Goal: Task Accomplishment & Management: Complete application form

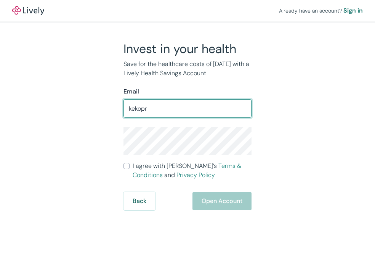
type input "[EMAIL_ADDRESS][DOMAIN_NAME]"
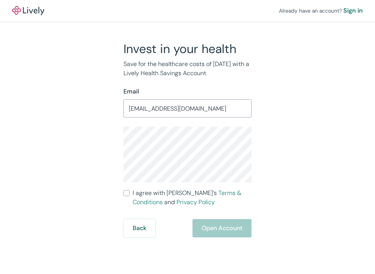
click at [125, 195] on input "I agree with Lively’s Terms & Conditions and Privacy Policy" at bounding box center [127, 193] width 6 height 6
checkbox input "true"
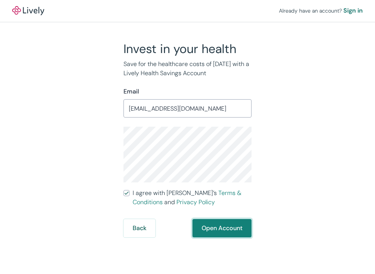
click at [218, 231] on button "Open Account" at bounding box center [222, 228] width 59 height 18
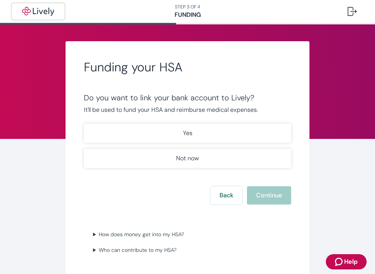
click at [41, 10] on img "button" at bounding box center [38, 11] width 43 height 9
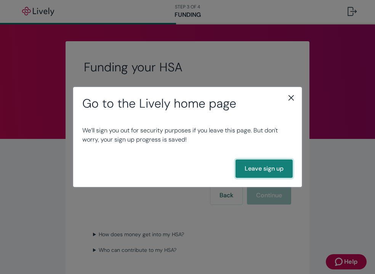
click at [270, 168] on button "Leave sign up" at bounding box center [264, 168] width 57 height 18
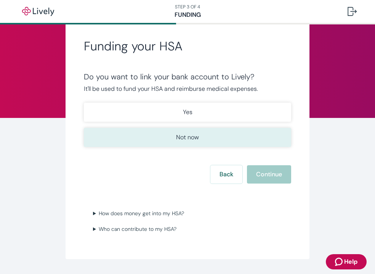
scroll to position [25, 0]
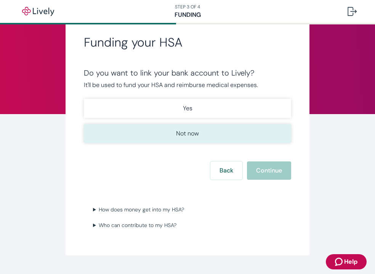
click at [201, 128] on button "Not now" at bounding box center [188, 133] width 208 height 19
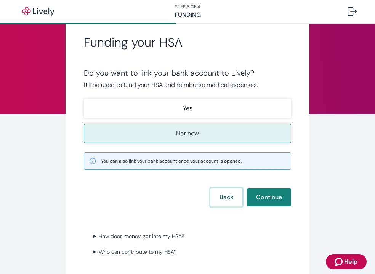
click at [227, 192] on button "Back" at bounding box center [227, 197] width 32 height 18
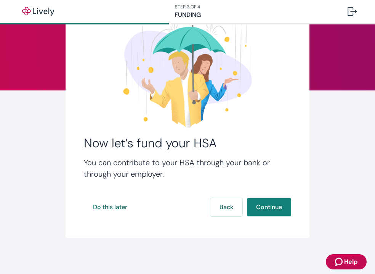
scroll to position [46, 0]
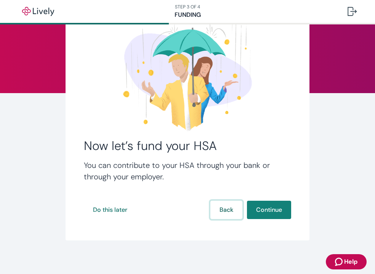
click at [227, 218] on button "Back" at bounding box center [227, 210] width 32 height 18
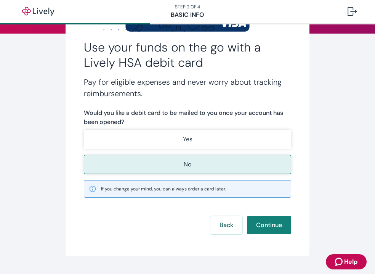
scroll to position [124, 0]
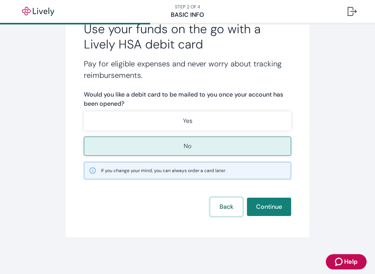
click at [235, 201] on button "Back" at bounding box center [227, 207] width 32 height 18
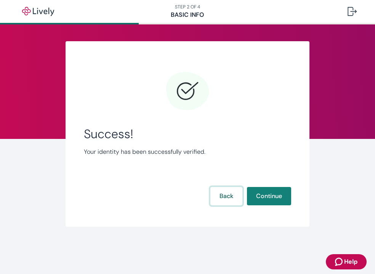
click at [233, 198] on button "Back" at bounding box center [227, 196] width 32 height 18
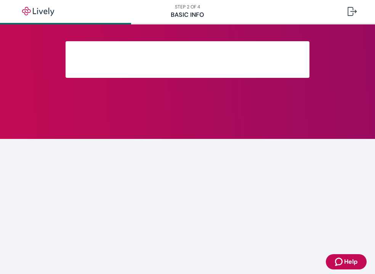
scroll to position [159, 0]
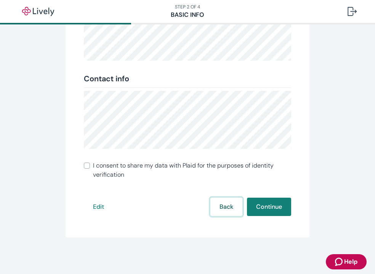
click at [221, 208] on button "Back" at bounding box center [227, 207] width 32 height 18
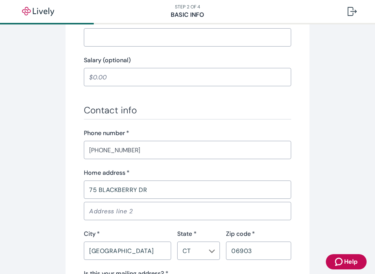
scroll to position [516, 0]
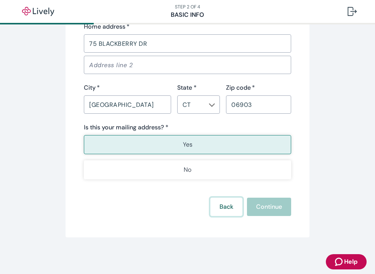
click at [221, 208] on button "Back" at bounding box center [227, 207] width 32 height 18
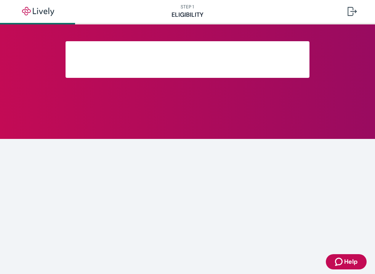
scroll to position [134, 0]
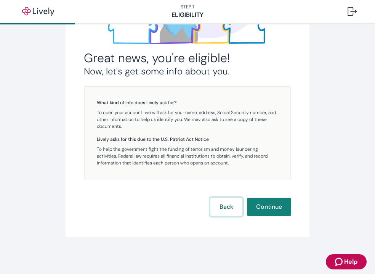
click at [221, 209] on button "Back" at bounding box center [227, 207] width 32 height 18
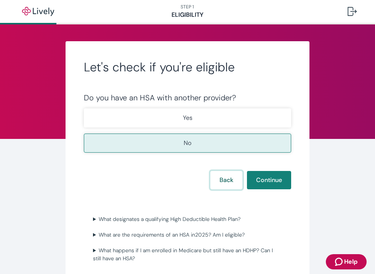
click at [235, 176] on button "Back" at bounding box center [227, 180] width 32 height 18
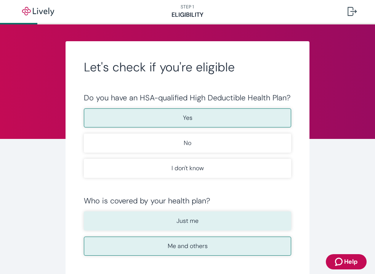
scroll to position [232, 0]
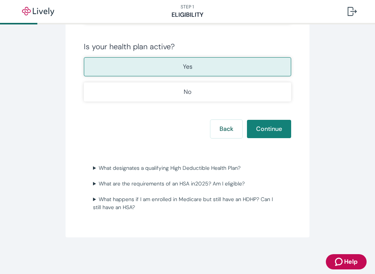
click at [225, 140] on div "Let's check if you're eligible Do you have an HSA-qualified High Deductible Hea…" at bounding box center [188, 23] width 244 height 428
click at [225, 132] on button "Back" at bounding box center [227, 129] width 32 height 18
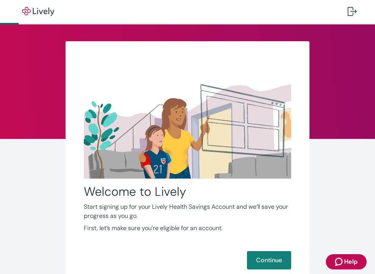
scroll to position [53, 0]
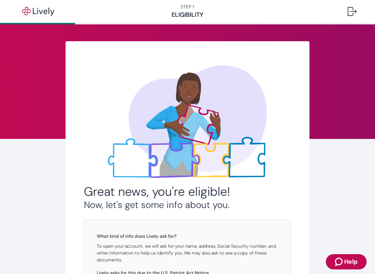
scroll to position [134, 0]
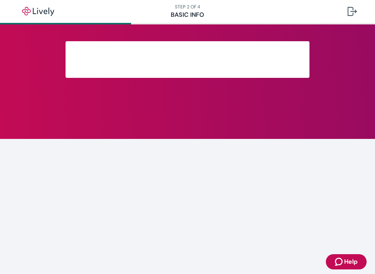
scroll to position [159, 0]
